Goal: Information Seeking & Learning: Find specific fact

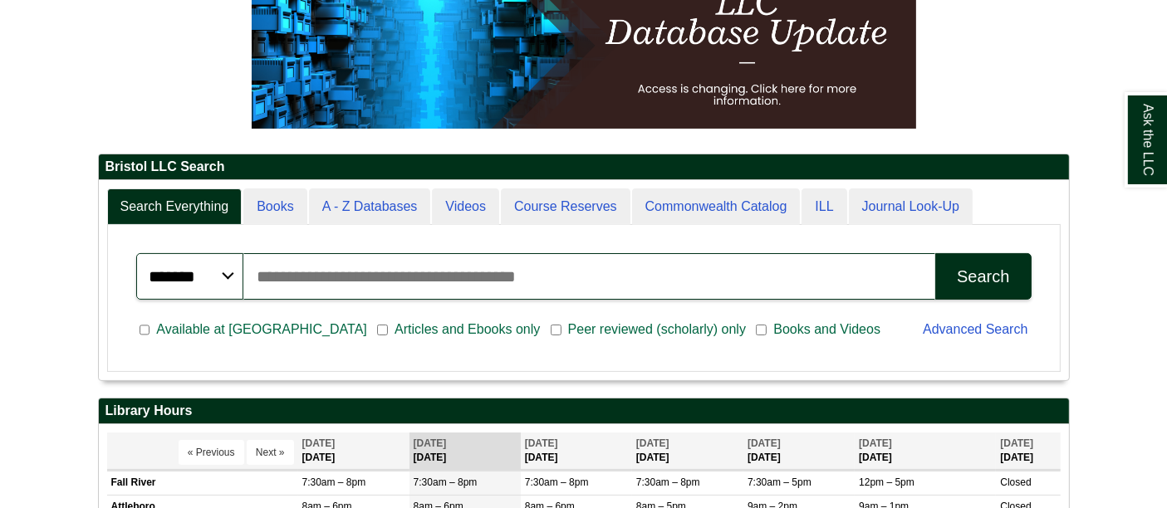
scroll to position [7, 9]
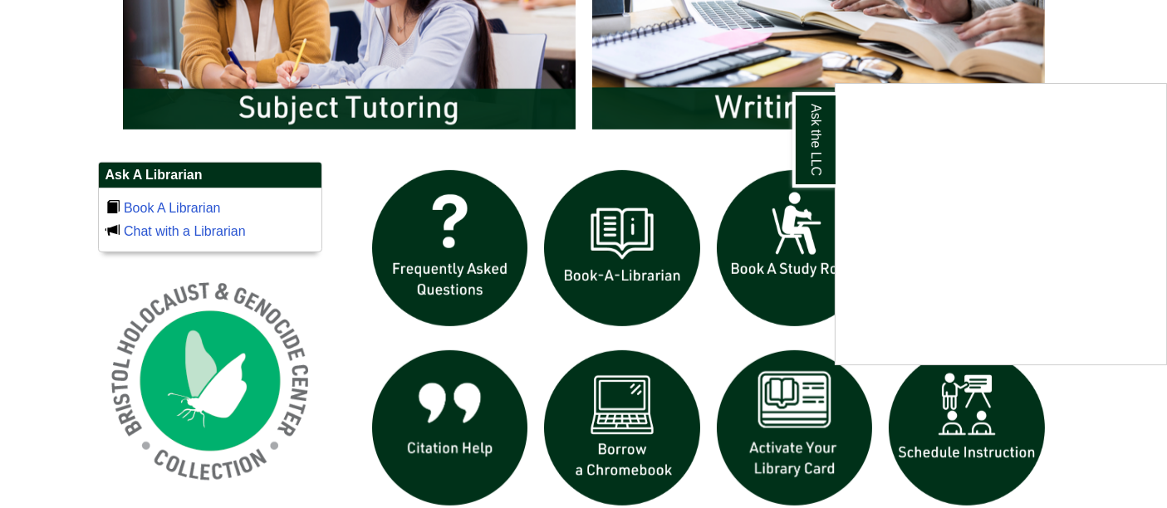
click at [391, 67] on div "Ask the LLC" at bounding box center [583, 254] width 1167 height 508
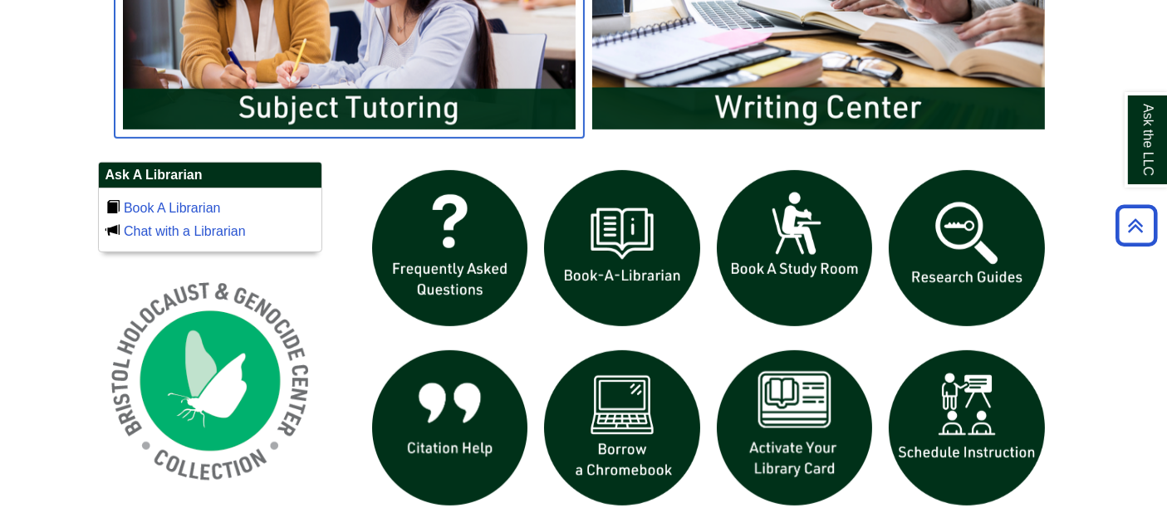
click at [384, 67] on img "slideshow" at bounding box center [349, 11] width 469 height 252
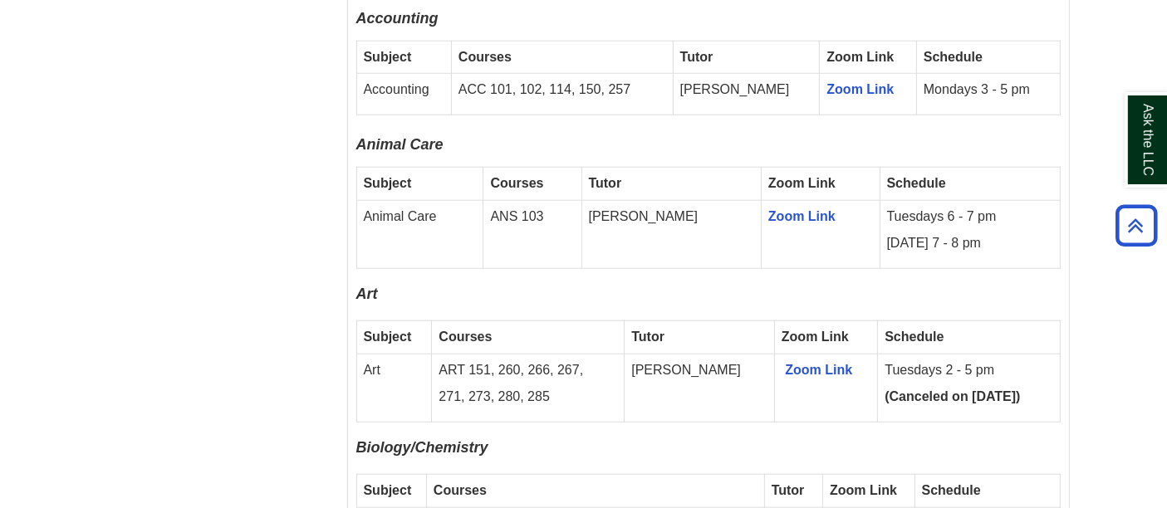
scroll to position [1383, 0]
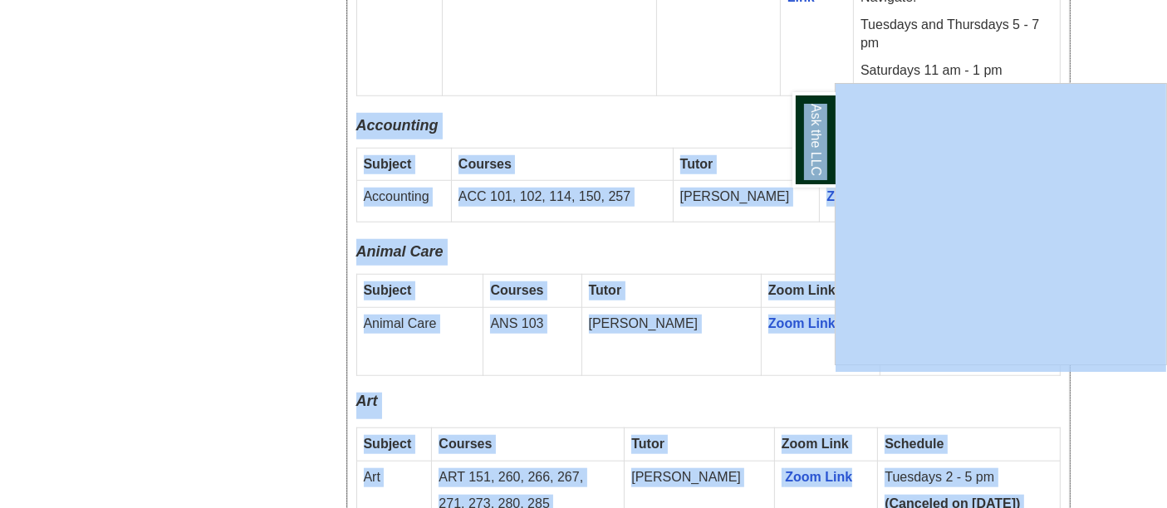
drag, startPoint x: 360, startPoint y: 99, endPoint x: 987, endPoint y: 181, distance: 632.2
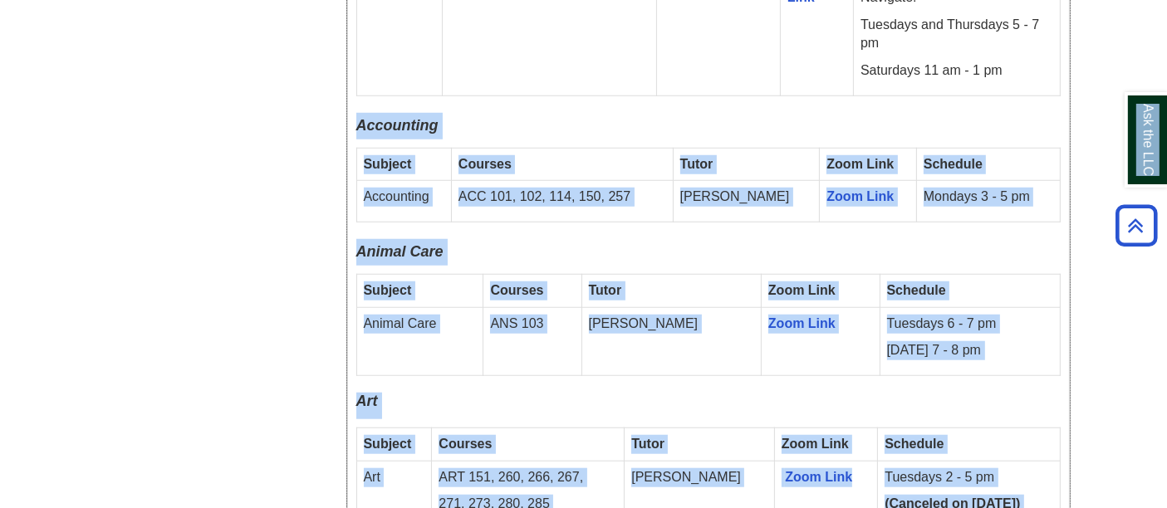
click at [971, 188] on p "Mondays 3 - 5 pm" at bounding box center [988, 197] width 130 height 19
click at [1044, 188] on p "Mondays 3 - 5 pm" at bounding box center [988, 197] width 130 height 19
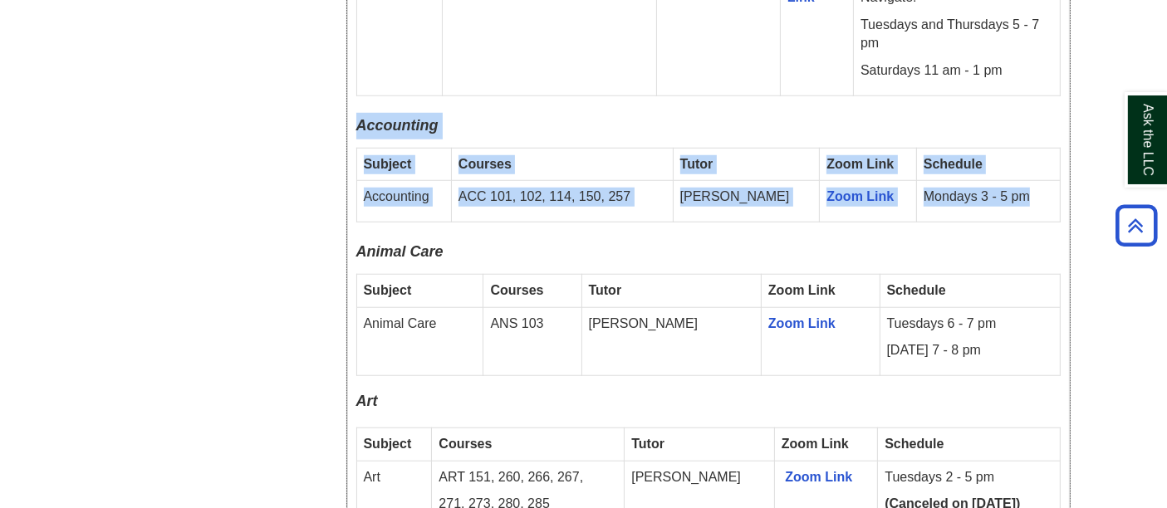
drag, startPoint x: 1036, startPoint y: 179, endPoint x: 355, endPoint y: 98, distance: 686.4
copy div "Accounting Subject Courses Tutor Zoom Link Schedule Accounting ACC 101, 102, 11…"
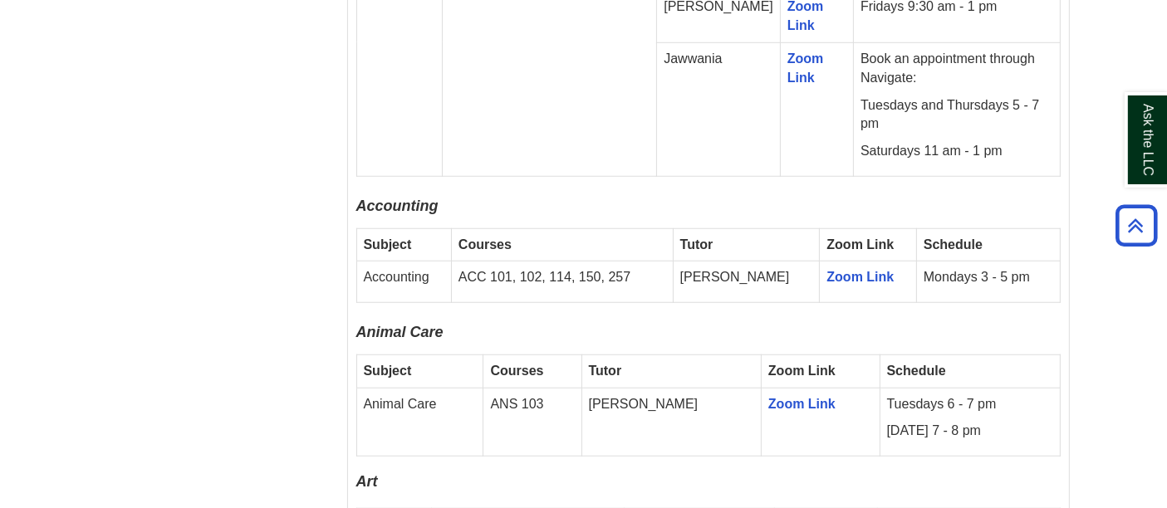
scroll to position [4414, 0]
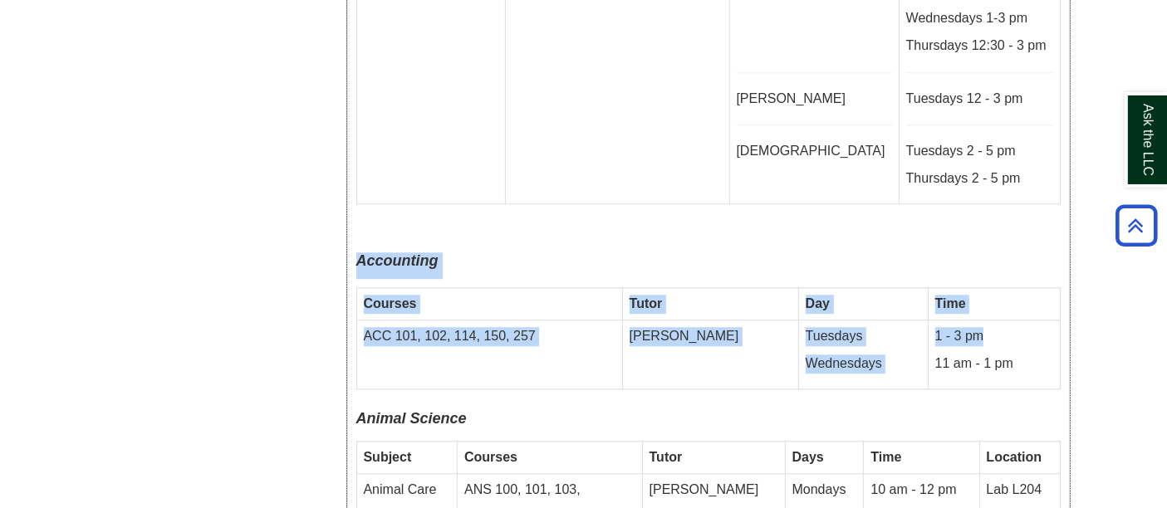
drag, startPoint x: 353, startPoint y: 179, endPoint x: 1031, endPoint y: 255, distance: 682.6
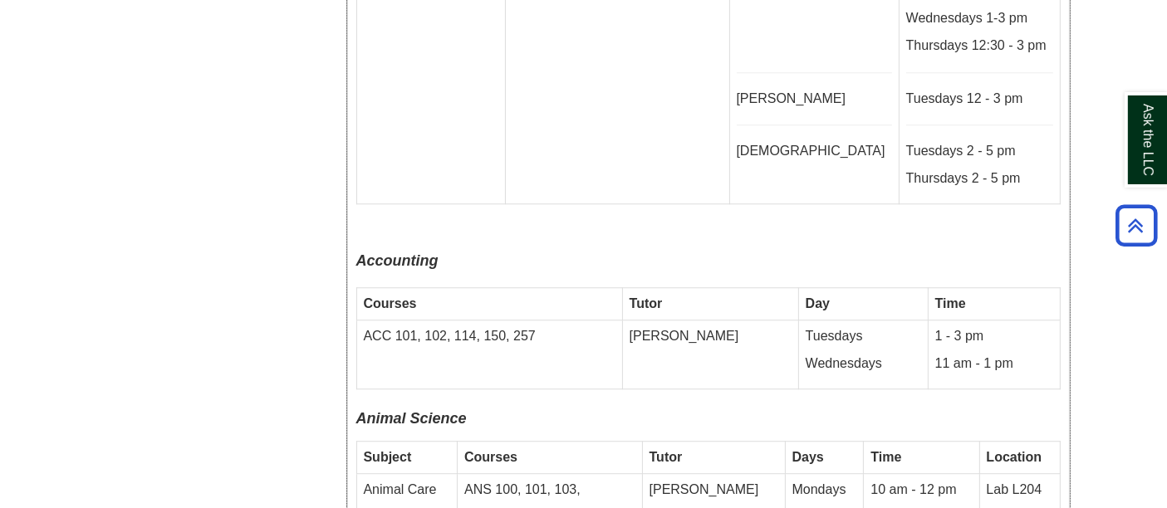
click at [506, 110] on td "Student Tech Tutoring" at bounding box center [430, 36] width 149 height 335
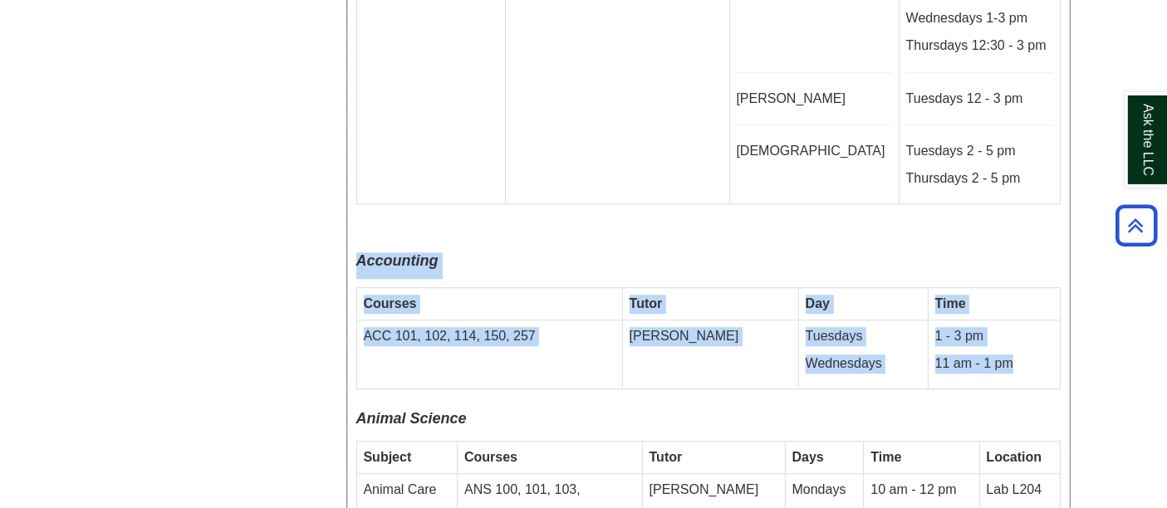
drag, startPoint x: 346, startPoint y: 174, endPoint x: 1005, endPoint y: 278, distance: 667.5
copy div "Accounting Courses Tutor Day Time ACC 101, 102, 114, 150, 257 [PERSON_NAME] Tue…"
